Goal: Information Seeking & Learning: Learn about a topic

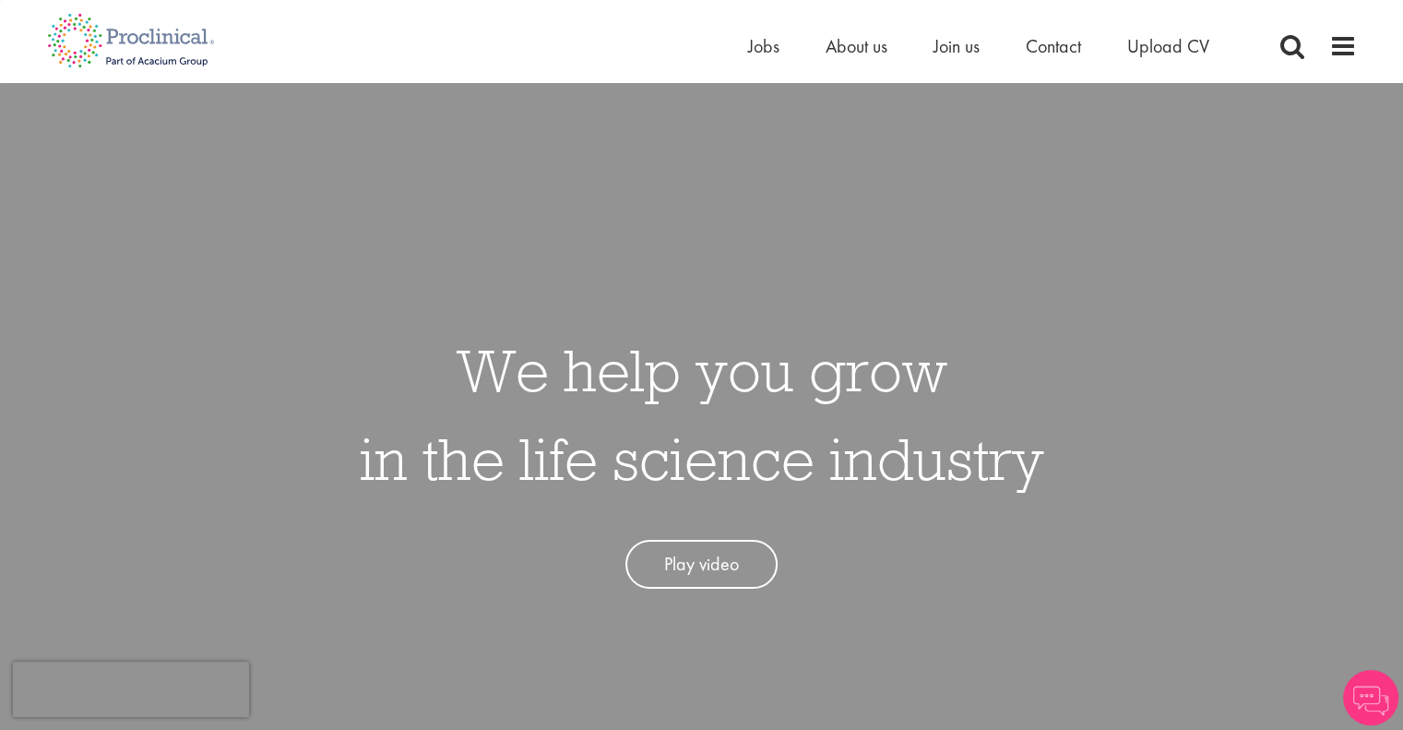
drag, startPoint x: 0, startPoint y: 0, endPoint x: 757, endPoint y: 58, distance: 758.7
click at [757, 59] on div "Home Jobs About us Join us Contact Upload CV" at bounding box center [1001, 50] width 507 height 37
click at [757, 54] on span "Jobs" at bounding box center [763, 46] width 31 height 24
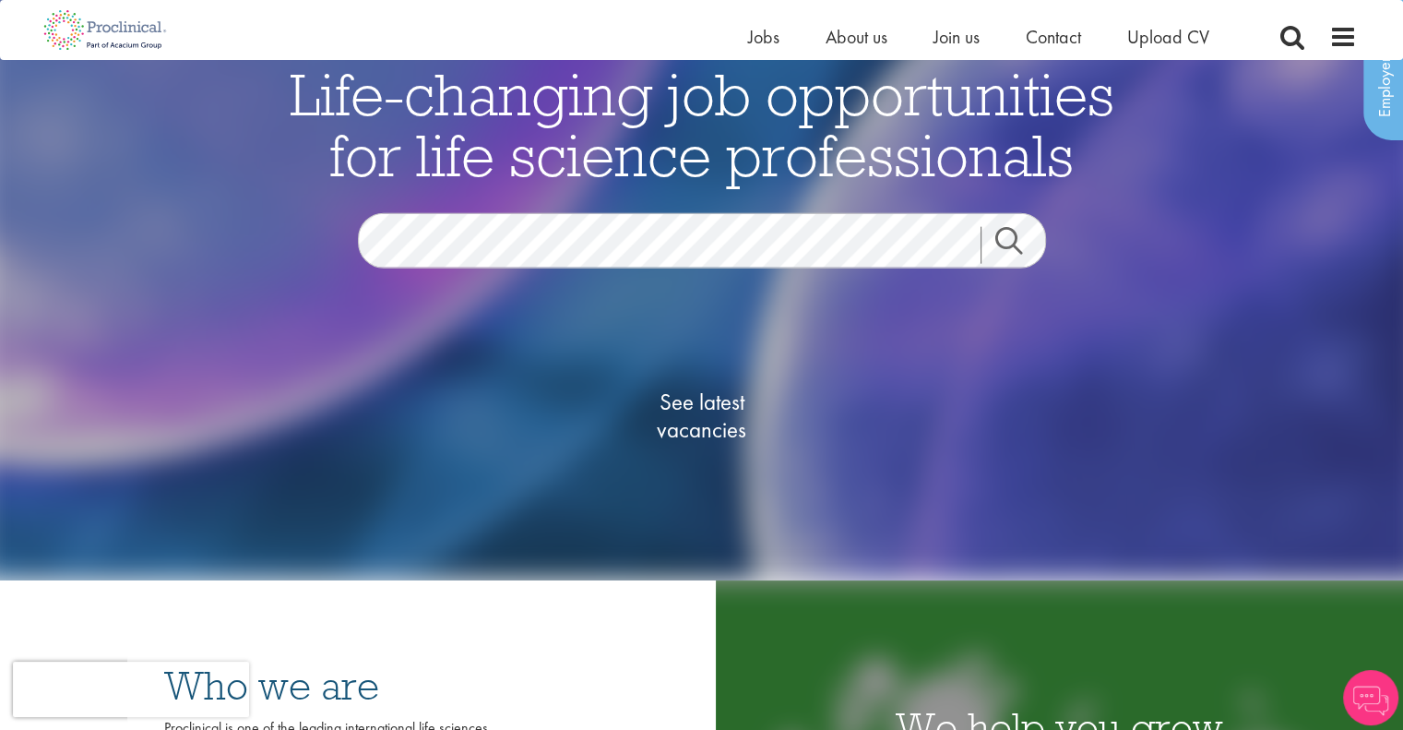
scroll to position [185, 0]
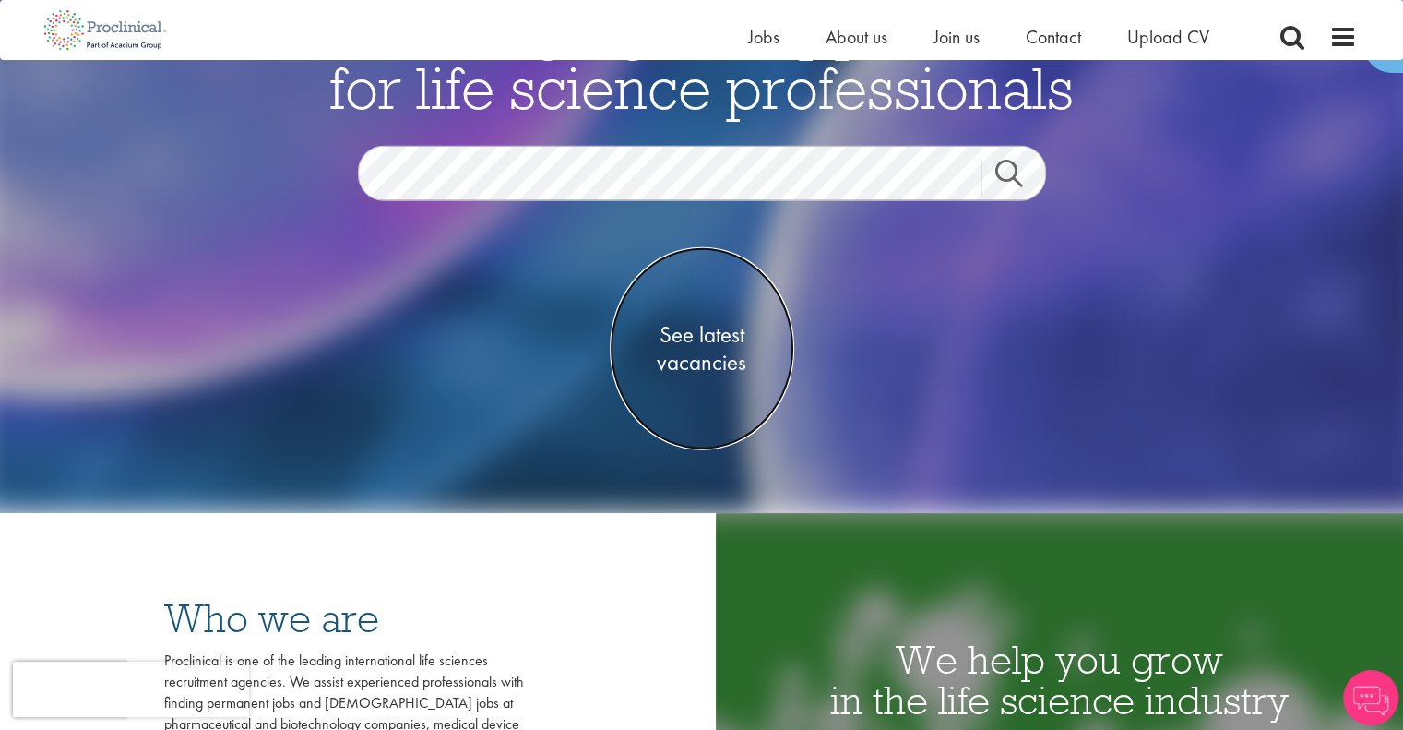
click at [733, 339] on span "See latest vacancies" at bounding box center [702, 348] width 185 height 55
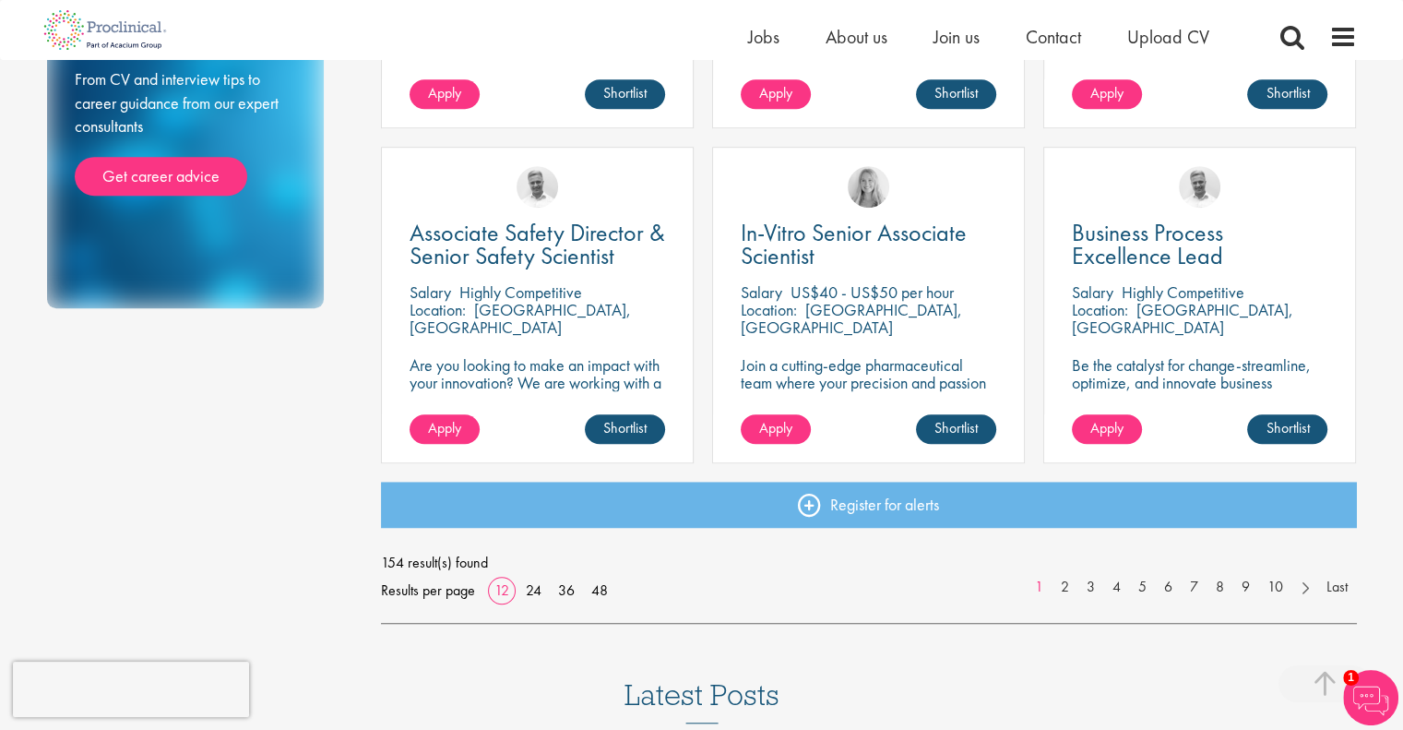
scroll to position [1292, 0]
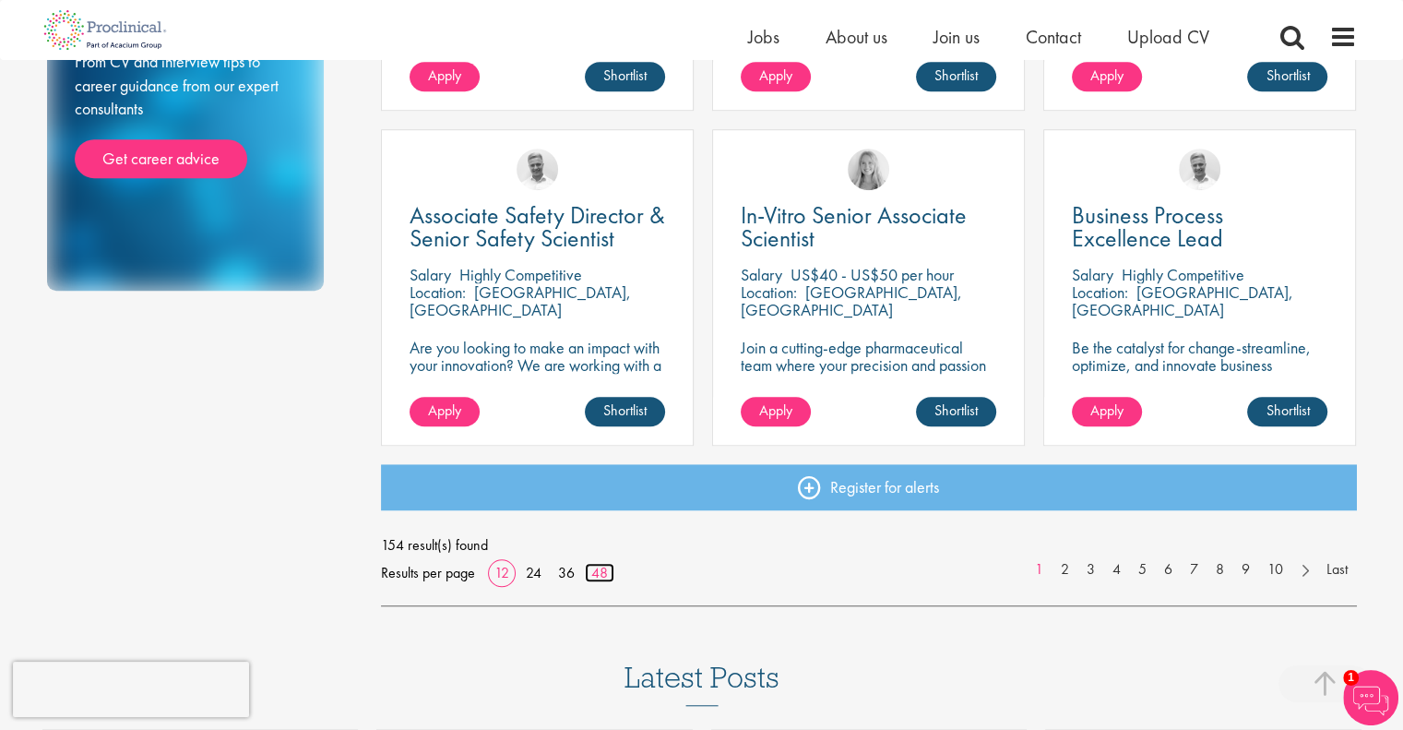
click at [604, 574] on link "48" at bounding box center [600, 572] width 30 height 19
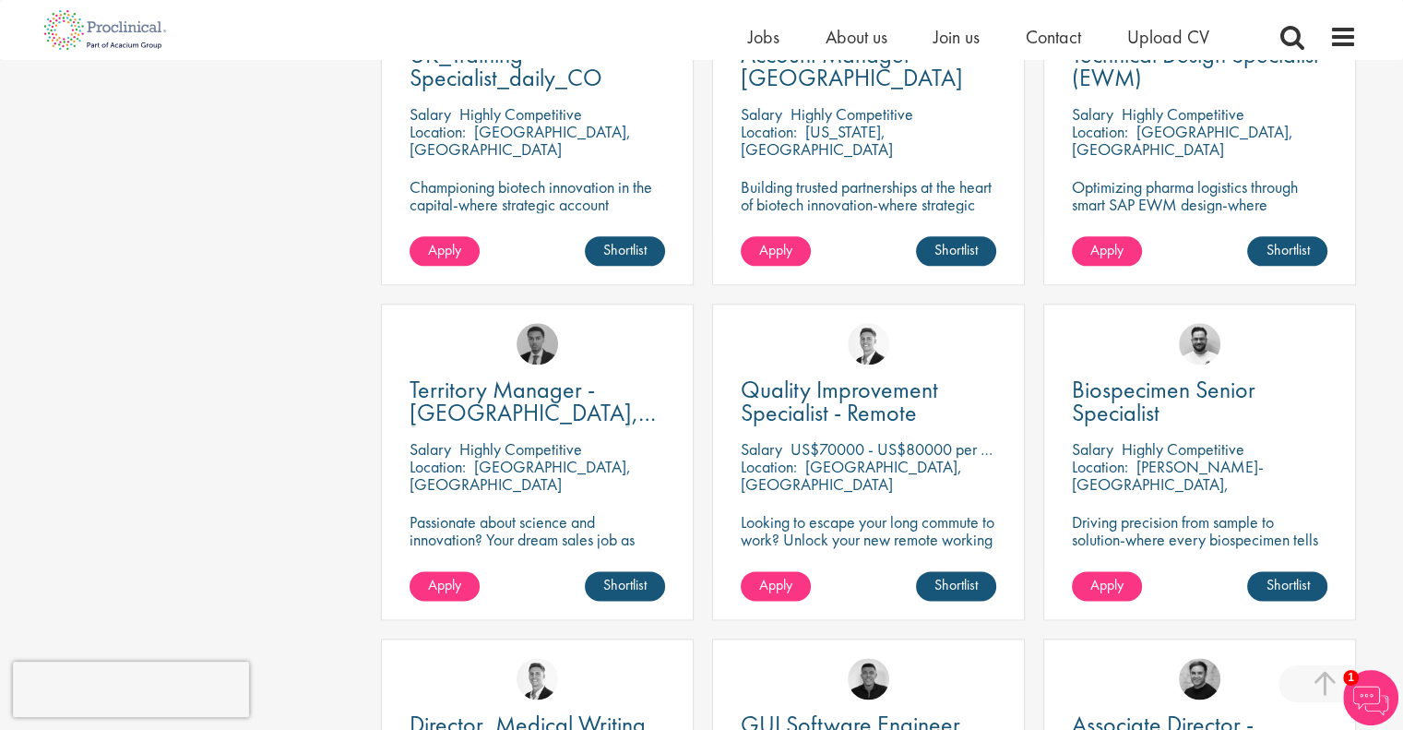
scroll to position [2214, 0]
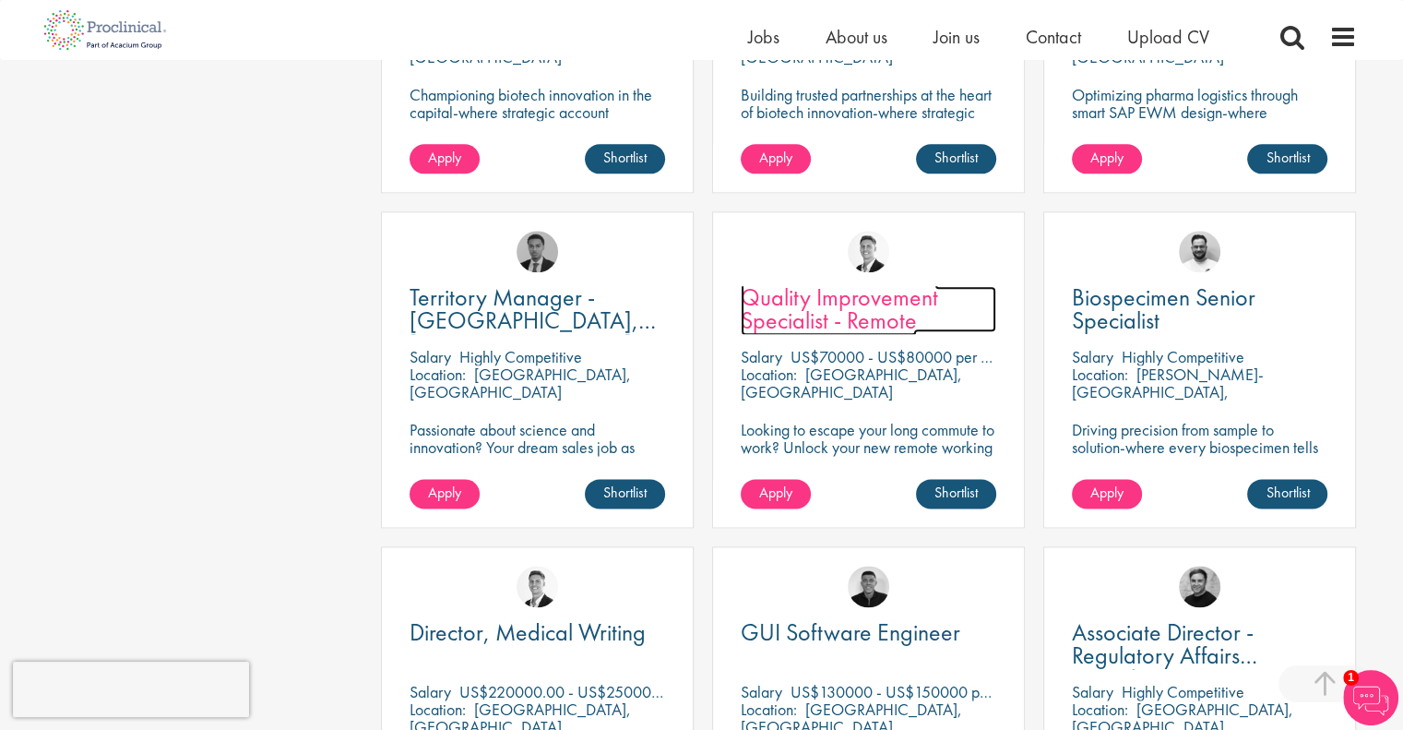
click at [803, 301] on span "Quality Improvement Specialist - Remote" at bounding box center [839, 308] width 197 height 54
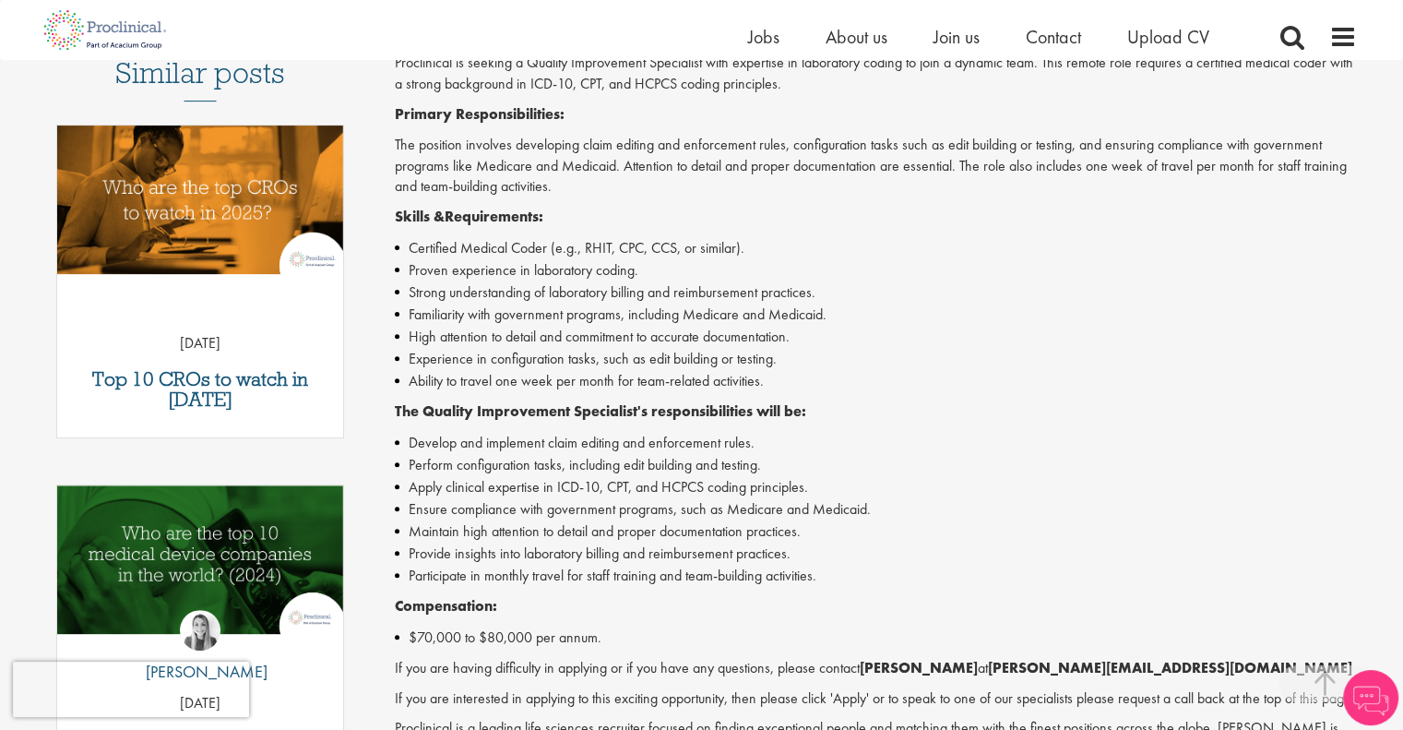
scroll to position [554, 0]
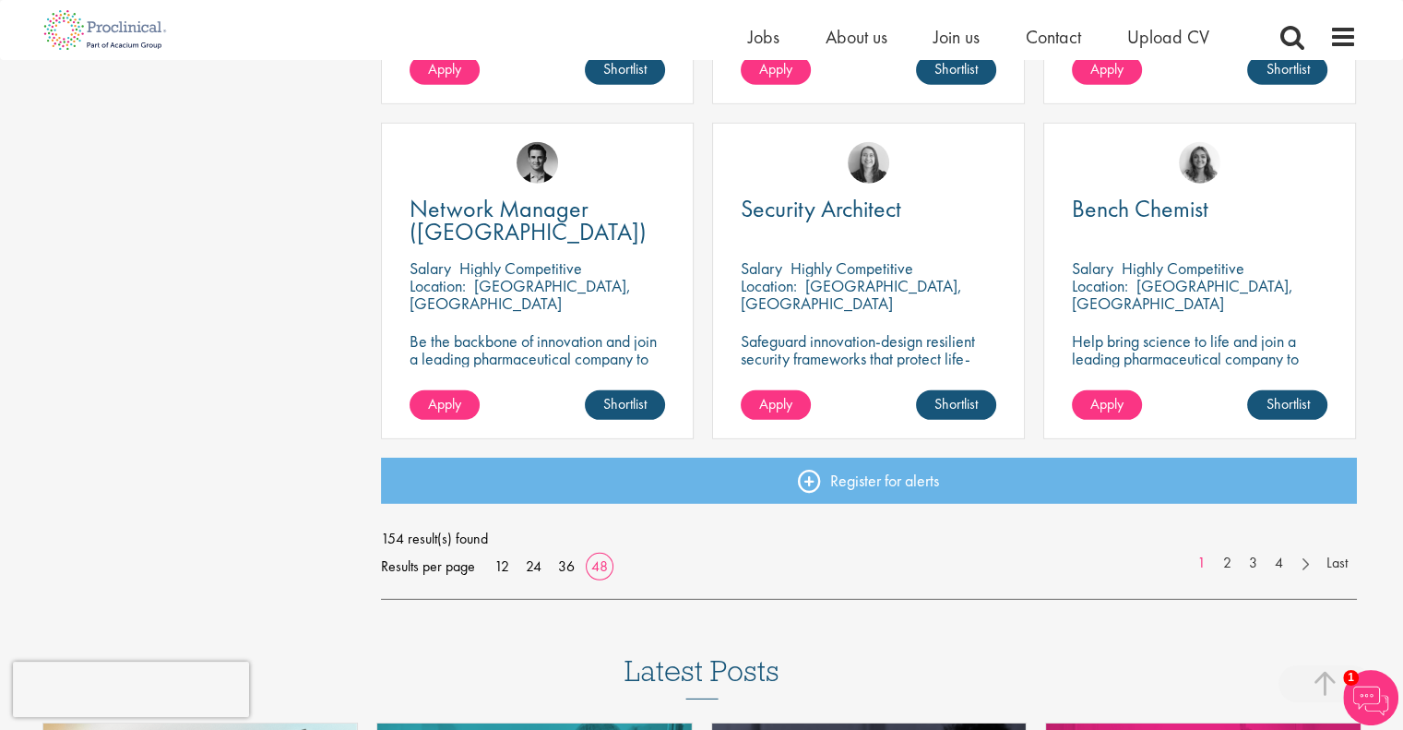
scroll to position [5342, 0]
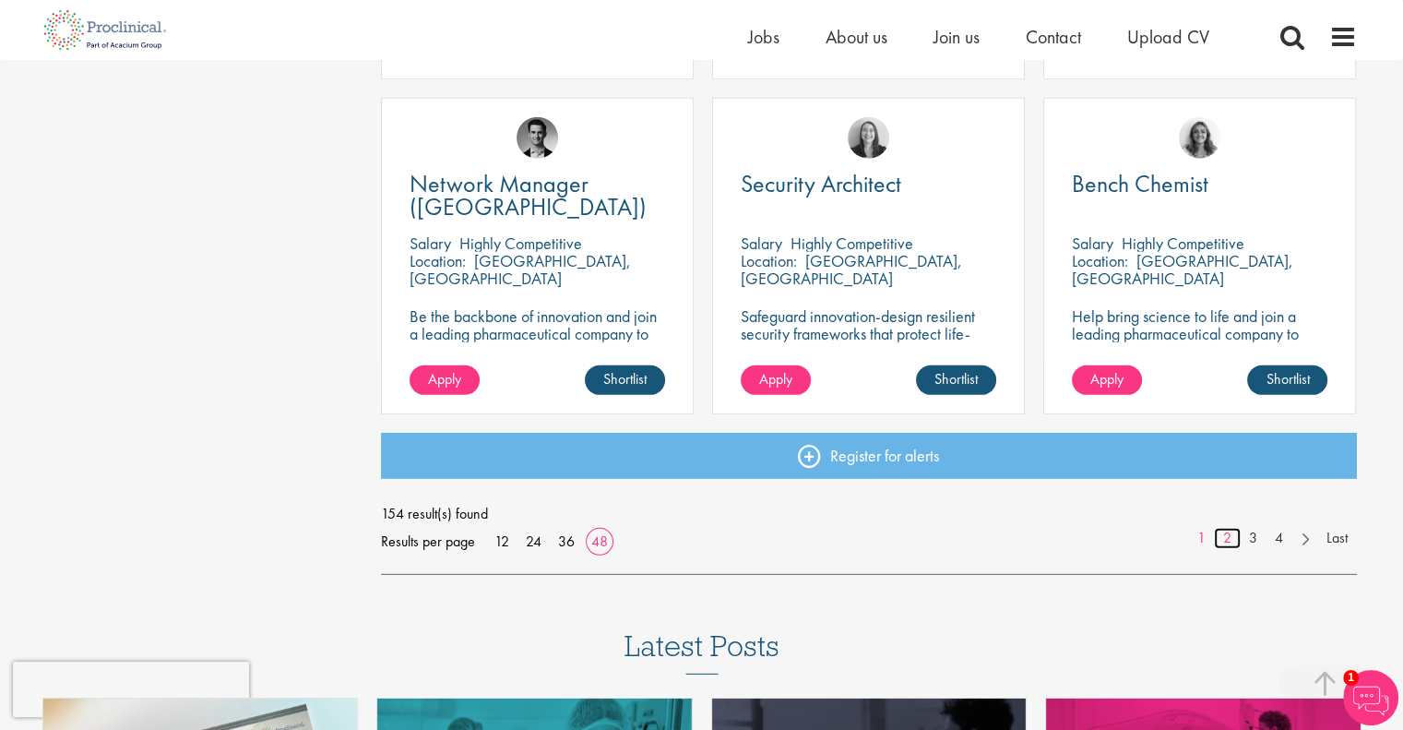
click at [1228, 541] on link "2" at bounding box center [1227, 538] width 27 height 21
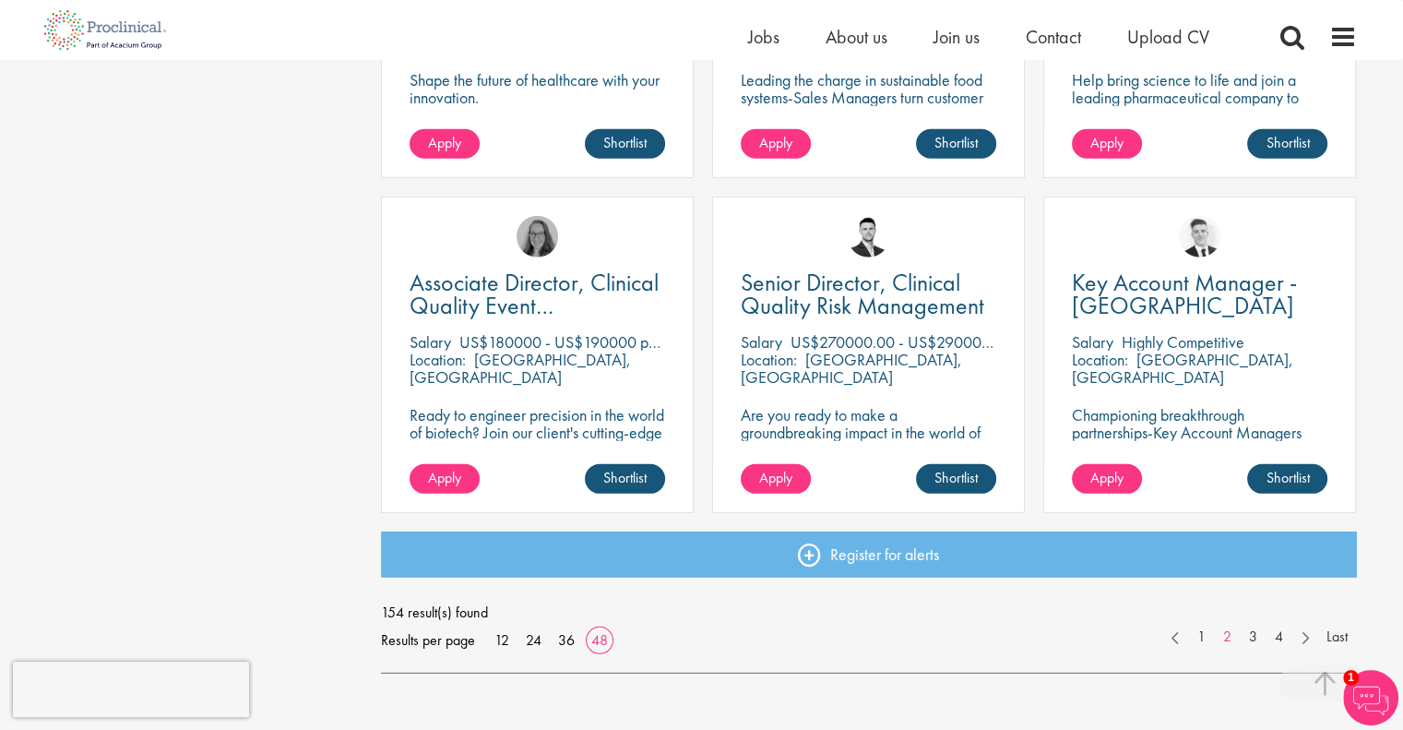
scroll to position [5351, 0]
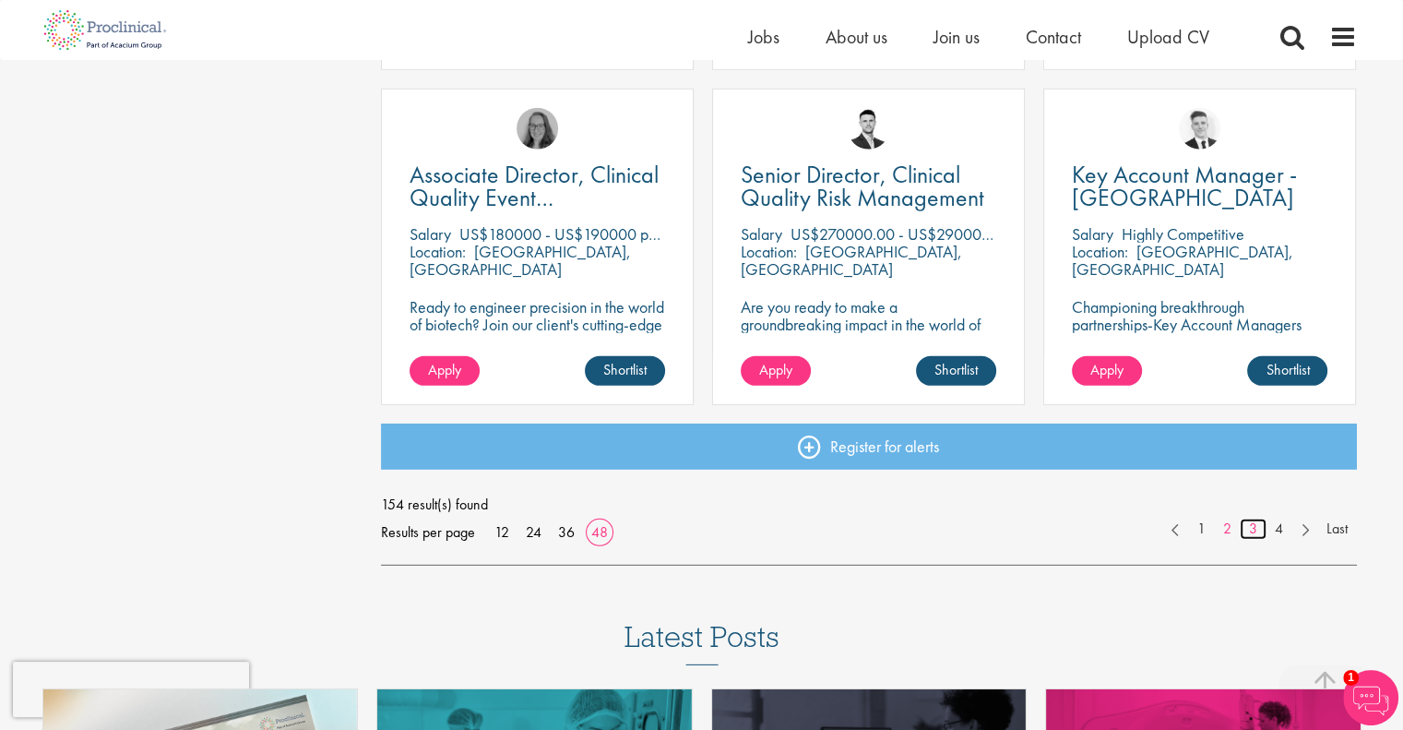
click at [1257, 530] on link "3" at bounding box center [1253, 528] width 27 height 21
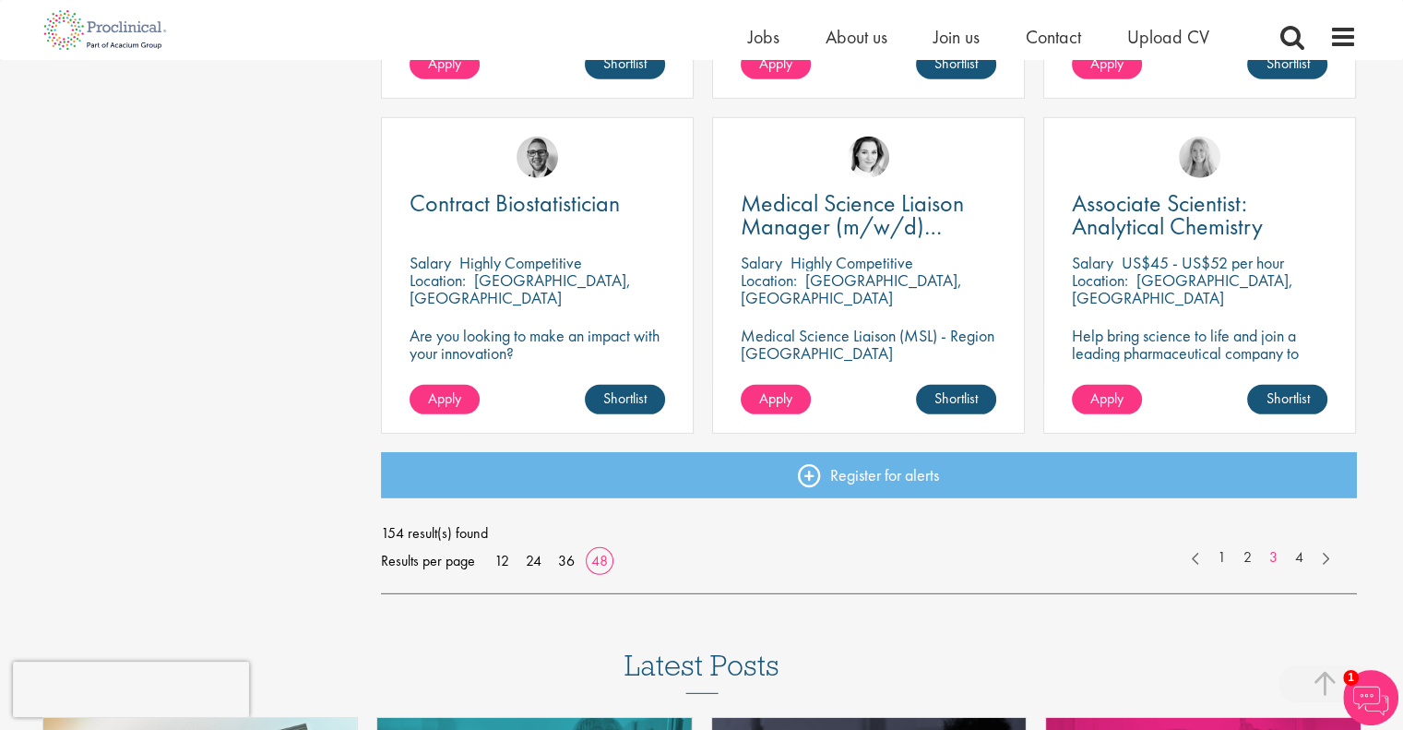
scroll to position [5535, 0]
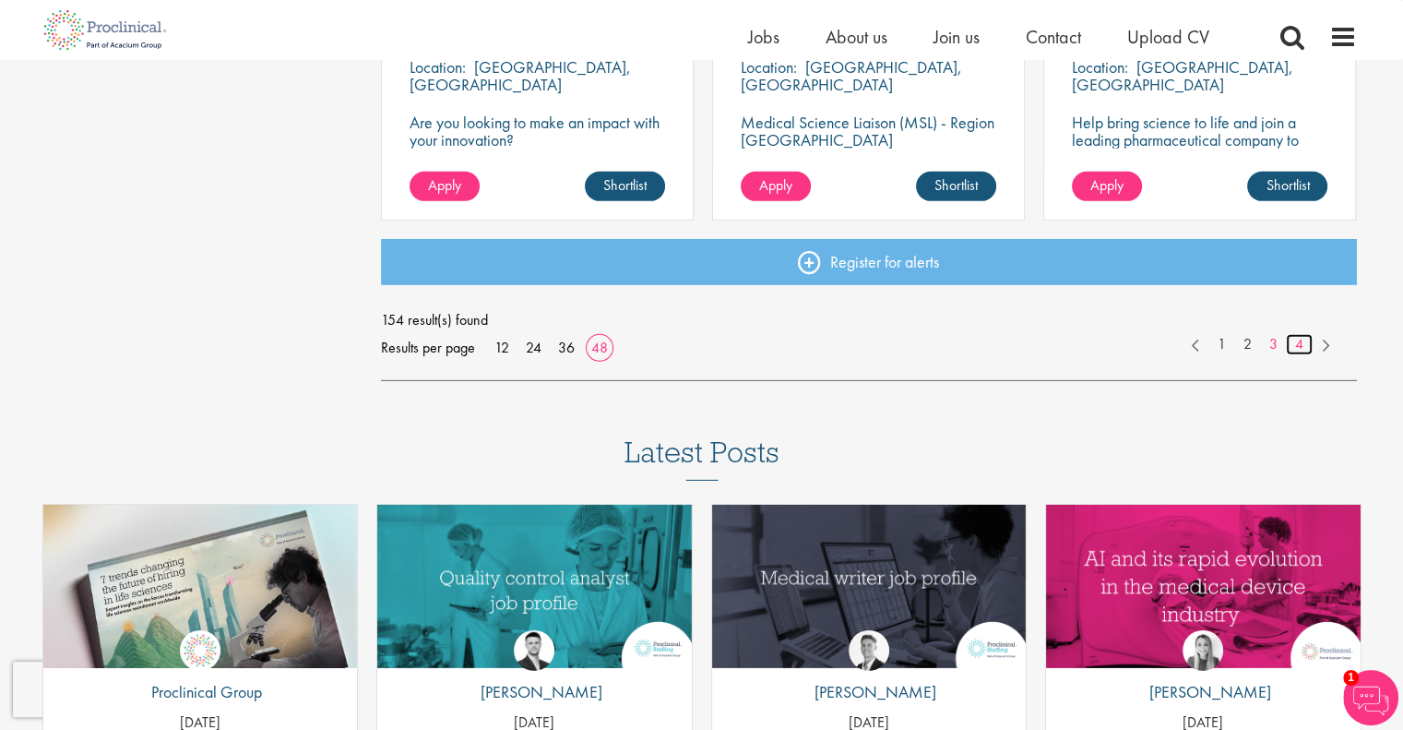
click at [1297, 345] on link "4" at bounding box center [1299, 344] width 27 height 21
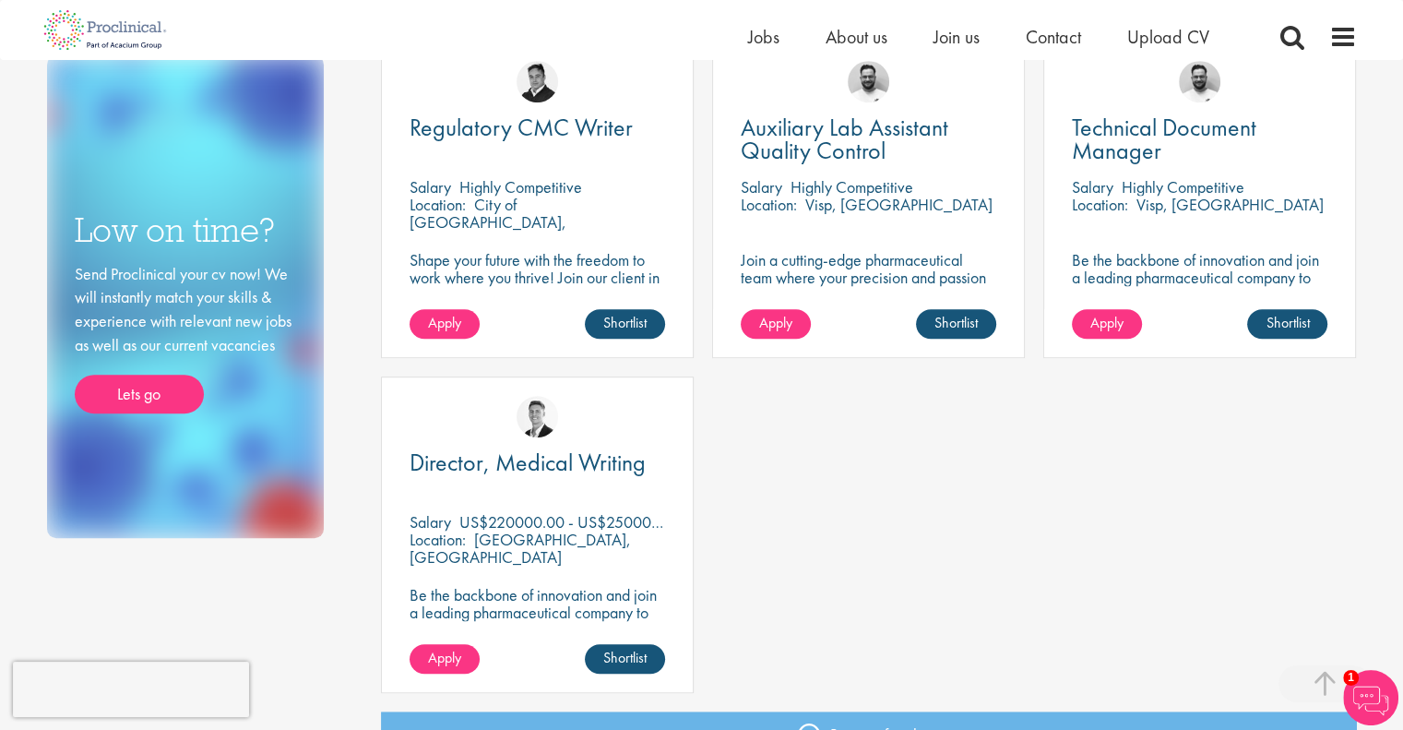
scroll to position [1107, 0]
